Goal: Information Seeking & Learning: Learn about a topic

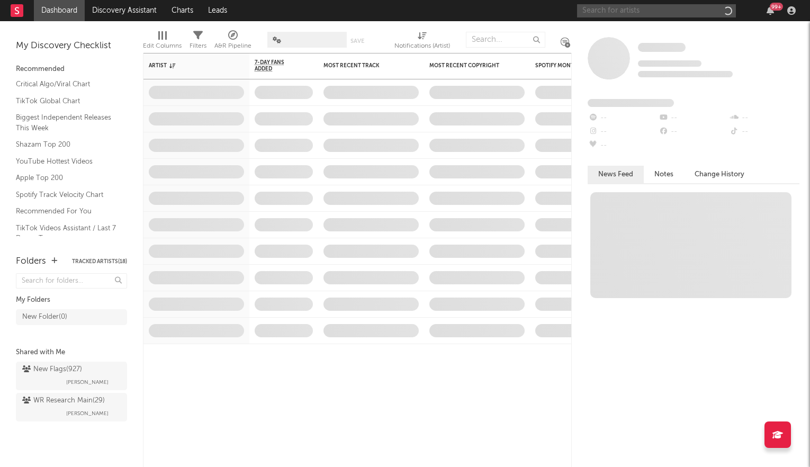
click at [689, 14] on input "text" at bounding box center [656, 10] width 159 height 13
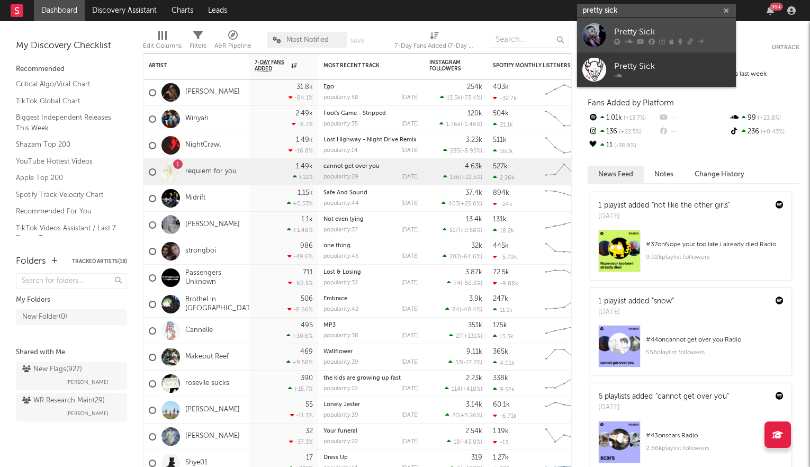
type input "pretty sick"
click at [684, 36] on div "Pretty Sick" at bounding box center [672, 31] width 117 height 13
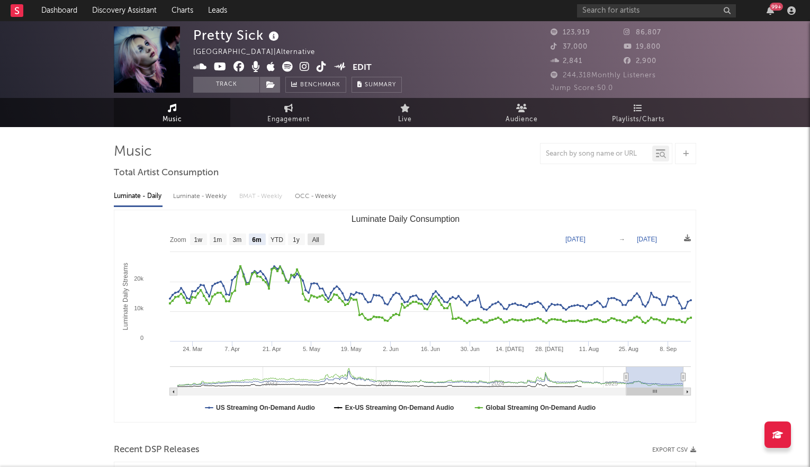
click at [313, 241] on text "All" at bounding box center [315, 239] width 7 height 7
select select "All"
type input "[DATE]"
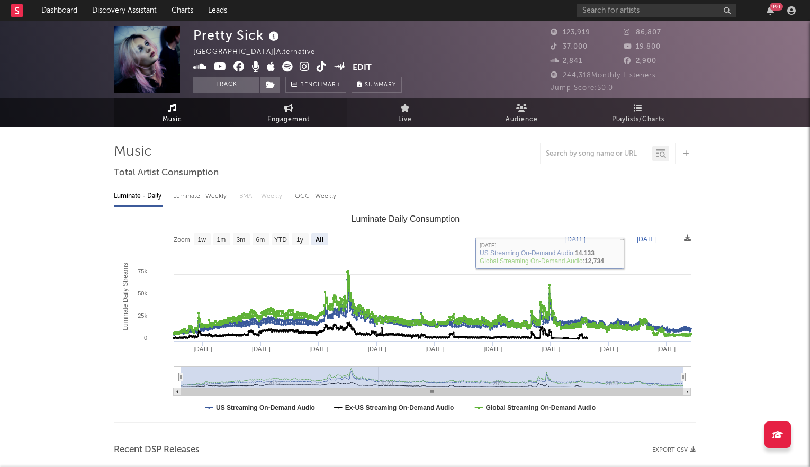
click at [302, 113] on span "Engagement" at bounding box center [289, 119] width 42 height 13
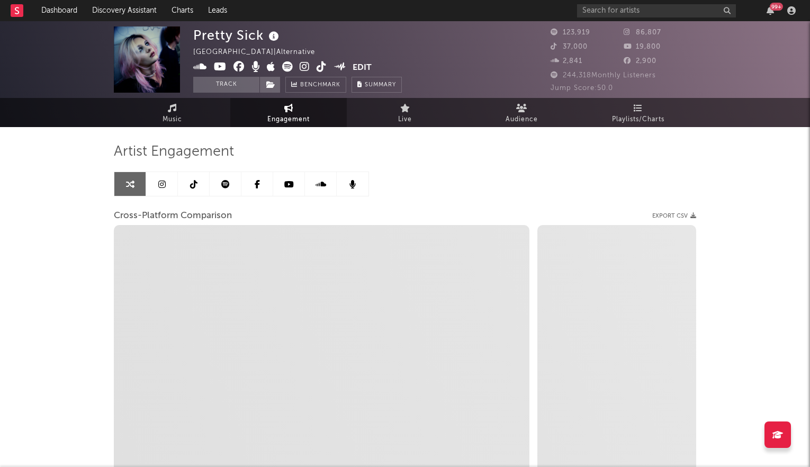
select select "1w"
select select "1m"
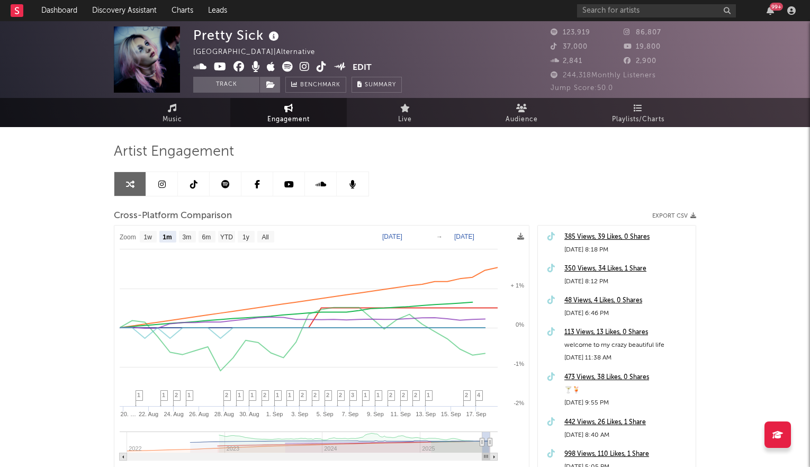
click at [307, 65] on icon at bounding box center [305, 66] width 10 height 11
